Goal: Information Seeking & Learning: Learn about a topic

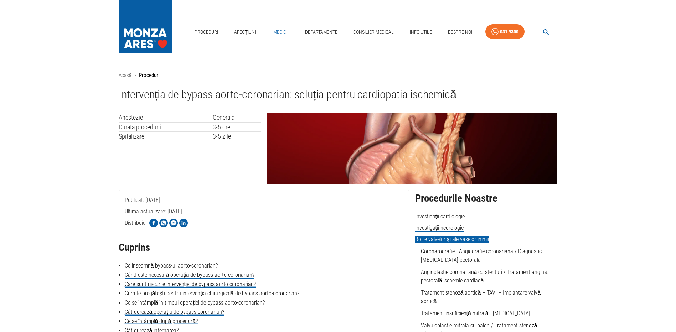
drag, startPoint x: 279, startPoint y: 32, endPoint x: 279, endPoint y: 39, distance: 7.5
click at [279, 32] on link "Medici" at bounding box center [280, 32] width 23 height 15
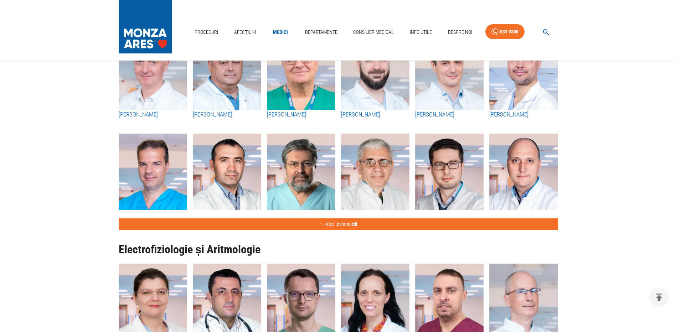
scroll to position [214, 0]
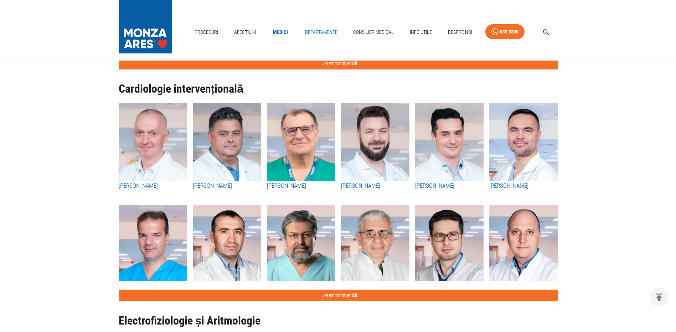
click at [322, 29] on link "Departamente" at bounding box center [321, 32] width 38 height 15
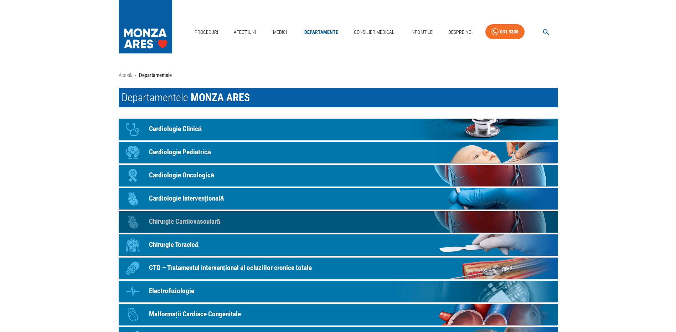
click at [199, 221] on p "Chirurgie Cardiovasculară" at bounding box center [185, 222] width 72 height 10
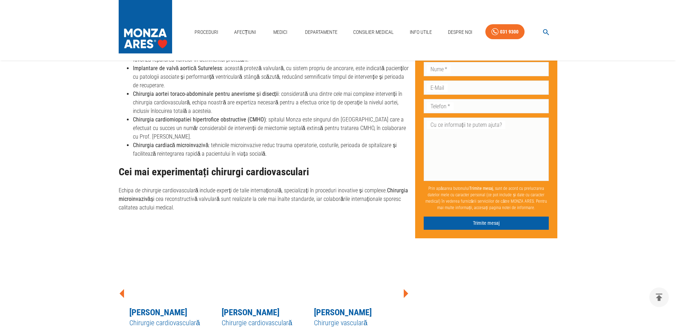
scroll to position [784, 0]
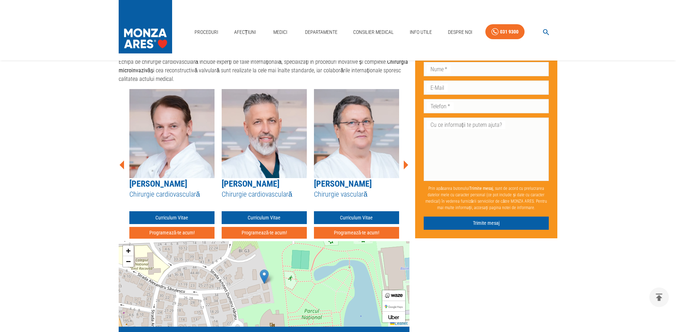
click at [262, 179] on link "[PERSON_NAME]" at bounding box center [251, 184] width 58 height 10
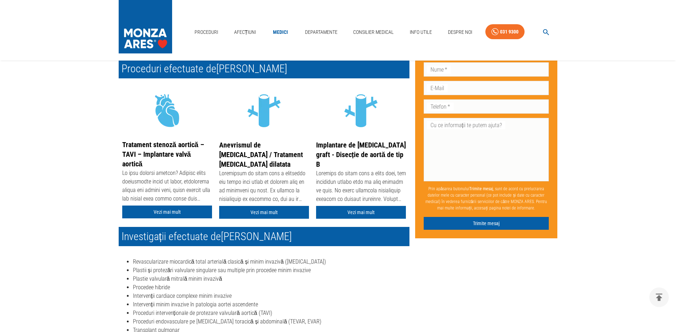
scroll to position [285, 0]
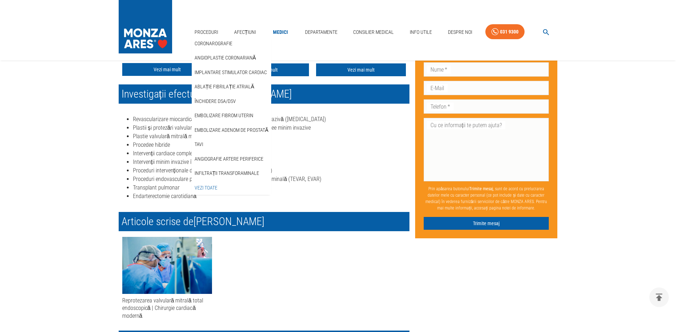
click at [207, 186] on link "Vezi Toate" at bounding box center [206, 188] width 26 height 12
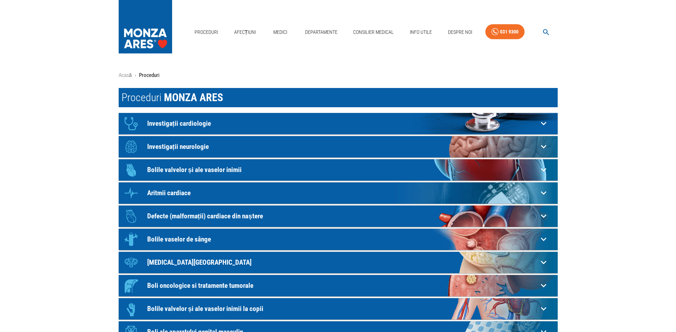
click at [167, 169] on p "Bolile valvelor și ale vaselor inimii" at bounding box center [342, 169] width 391 height 7
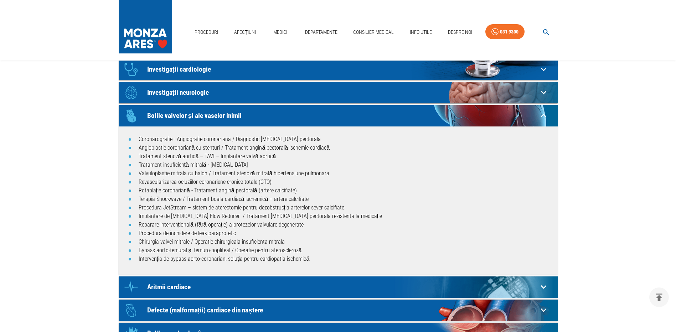
scroll to position [71, 0]
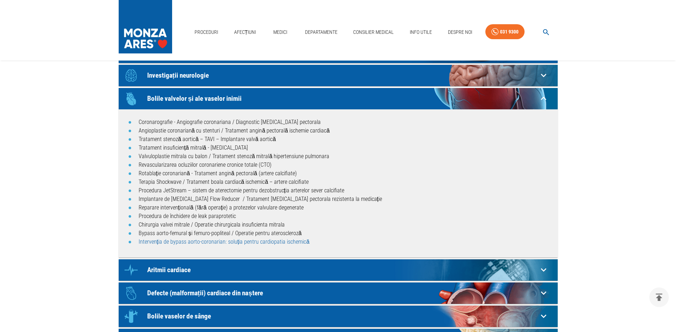
click at [161, 242] on link "Intervenția de bypass aorto-coronarian: soluția pentru cardiopatia ischemică" at bounding box center [224, 242] width 171 height 7
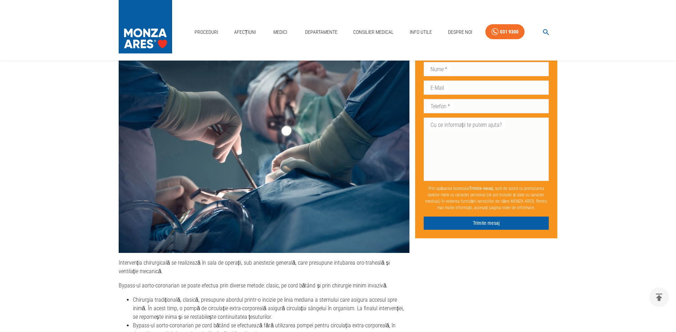
scroll to position [1212, 0]
